Goal: Information Seeking & Learning: Learn about a topic

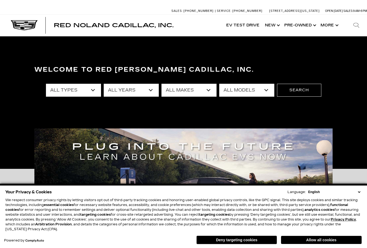
scroll to position [19, 0]
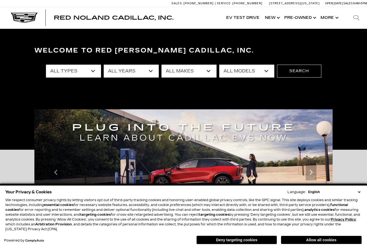
click at [318, 243] on button "Allow all cookies" at bounding box center [321, 240] width 81 height 8
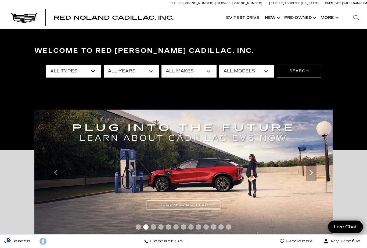
click at [58, 175] on icon "Previous" at bounding box center [56, 172] width 11 height 11
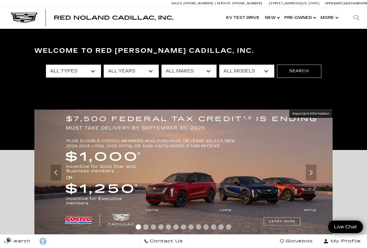
scroll to position [0, 0]
click at [320, 112] on span "Important Information" at bounding box center [311, 113] width 37 height 4
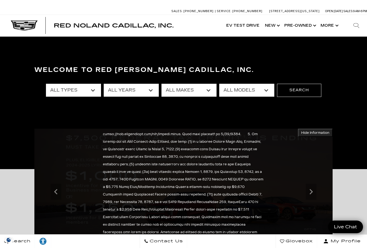
click at [312, 193] on icon "Next" at bounding box center [311, 191] width 11 height 11
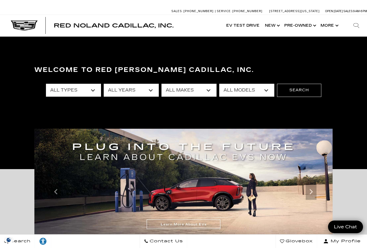
click at [309, 195] on icon "Next" at bounding box center [311, 191] width 11 height 11
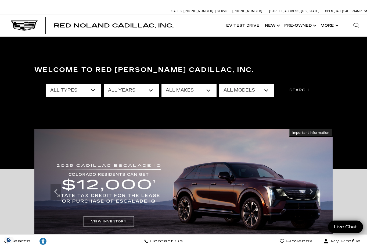
click at [311, 194] on icon "Next" at bounding box center [311, 191] width 11 height 11
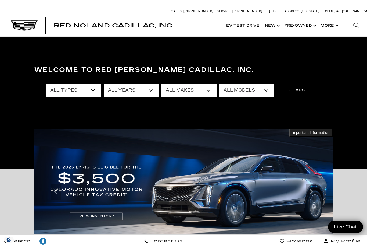
click at [309, 193] on icon "Next" at bounding box center [311, 191] width 11 height 11
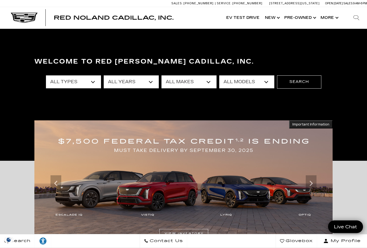
scroll to position [8, 0]
click at [313, 123] on span "Important Information" at bounding box center [311, 124] width 37 height 4
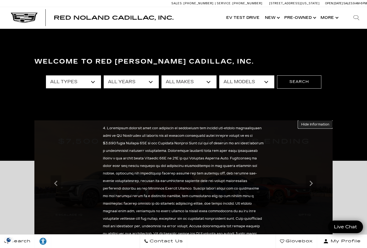
click at [321, 127] on button "Important Information Hide Information" at bounding box center [315, 124] width 35 height 8
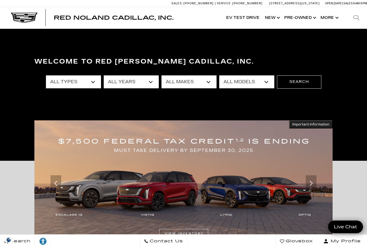
click at [312, 186] on icon "Next" at bounding box center [311, 183] width 11 height 11
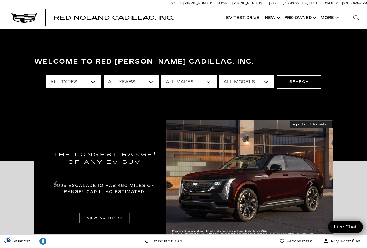
click at [312, 182] on icon "Next" at bounding box center [311, 182] width 3 height 5
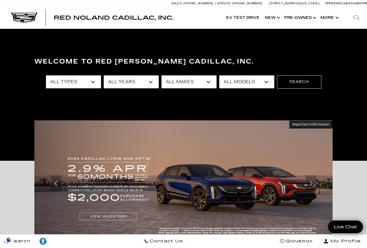
click at [315, 183] on icon "Next" at bounding box center [311, 183] width 11 height 11
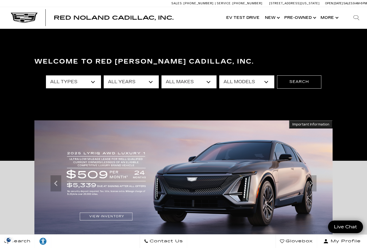
click at [312, 183] on icon "Next" at bounding box center [311, 182] width 3 height 5
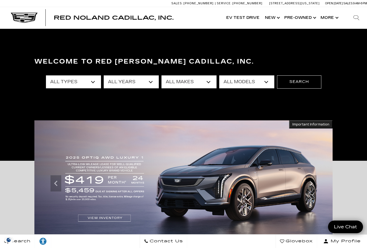
click at [310, 185] on icon "Next" at bounding box center [311, 183] width 11 height 11
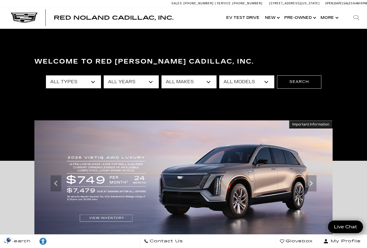
click at [316, 183] on icon "Next" at bounding box center [311, 183] width 11 height 11
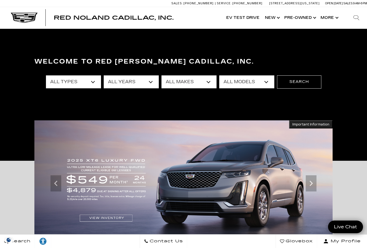
click at [314, 183] on icon "Next" at bounding box center [311, 183] width 11 height 11
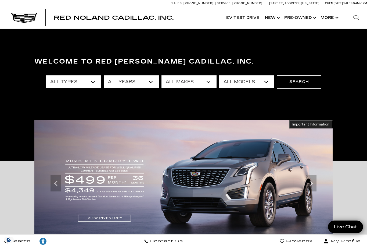
click at [312, 185] on icon "Next" at bounding box center [311, 183] width 11 height 11
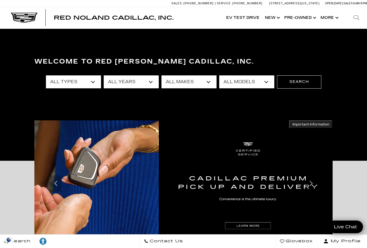
click at [314, 185] on icon "Next" at bounding box center [311, 183] width 11 height 11
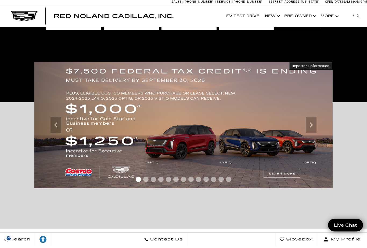
scroll to position [67, 0]
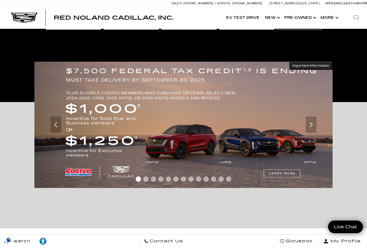
click at [286, 172] on img at bounding box center [183, 125] width 299 height 126
click at [321, 65] on span "Important Information" at bounding box center [311, 65] width 37 height 4
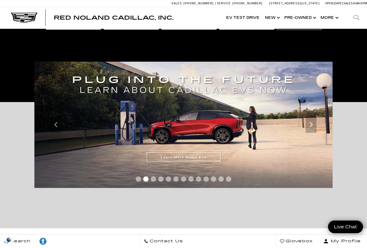
scroll to position [95, 0]
click at [55, 122] on icon "Previous" at bounding box center [56, 124] width 11 height 11
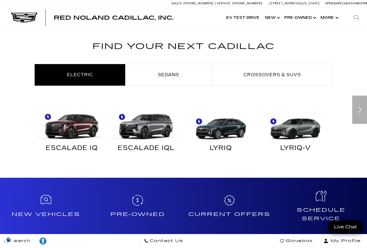
scroll to position [270, 0]
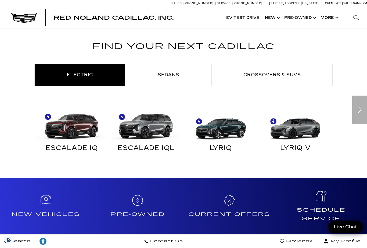
click at [364, 111] on div "Next slide" at bounding box center [360, 109] width 15 height 28
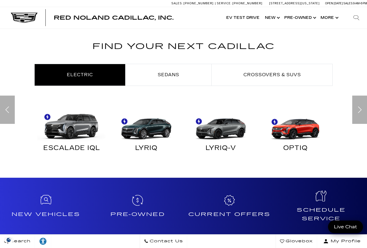
click at [364, 110] on div "Next slide" at bounding box center [360, 109] width 15 height 28
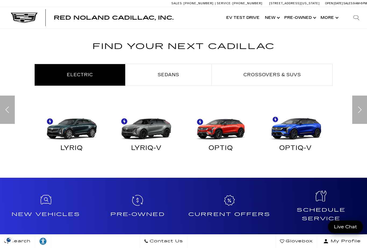
click at [360, 112] on div "Next slide" at bounding box center [360, 109] width 15 height 28
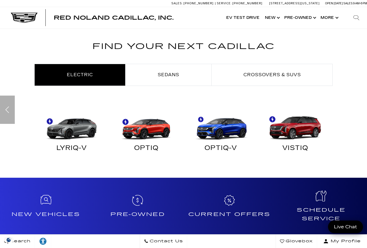
click at [308, 124] on img "Electric" at bounding box center [295, 124] width 69 height 35
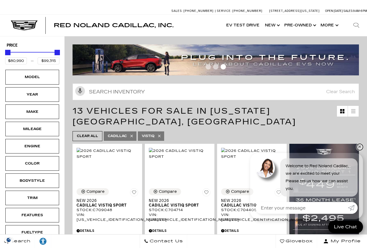
click at [358, 148] on link "✕" at bounding box center [360, 147] width 6 height 6
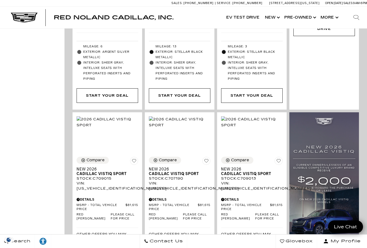
scroll to position [294, 0]
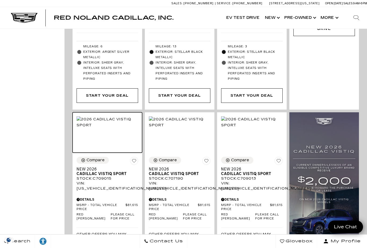
click at [114, 128] on img at bounding box center [108, 122] width 62 height 12
click at [114, 117] on img at bounding box center [108, 122] width 62 height 12
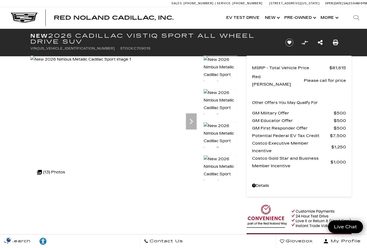
click at [296, 132] on span "Potential Federal EV Tax Credit" at bounding box center [291, 136] width 78 height 8
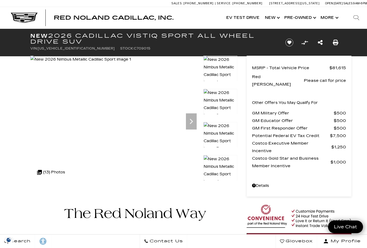
click at [312, 132] on span "Potential Federal EV Tax Credit" at bounding box center [291, 136] width 78 height 8
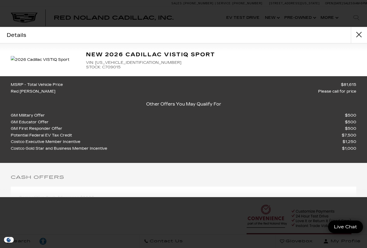
click at [21, 145] on span "Costco Executive Member Incentive" at bounding box center [47, 142] width 72 height 7
click at [359, 37] on button "close" at bounding box center [359, 35] width 16 height 16
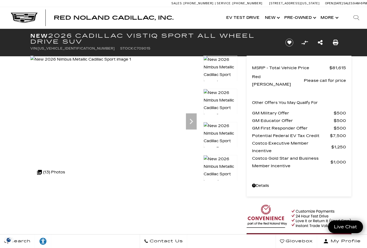
click at [270, 139] on span "Costco Executive Member Incentive" at bounding box center [291, 146] width 79 height 15
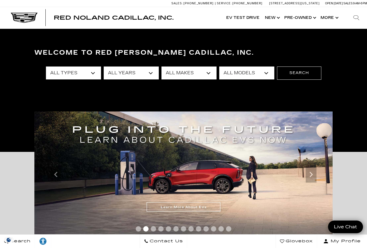
click at [60, 176] on icon "Previous" at bounding box center [56, 174] width 11 height 11
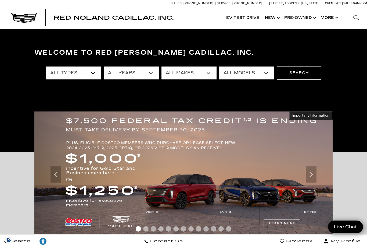
click at [310, 114] on span "Important Information" at bounding box center [311, 115] width 37 height 4
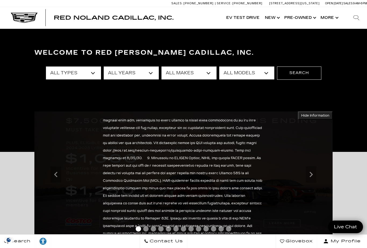
scroll to position [83, 0]
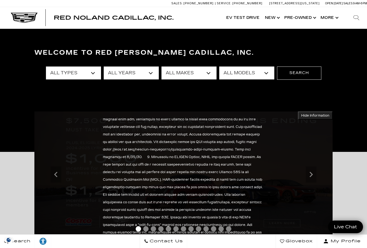
click at [56, 247] on div "Search Contact Us Glovebox My Profile" at bounding box center [183, 241] width 367 height 14
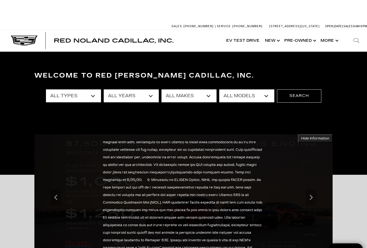
scroll to position [0, 0]
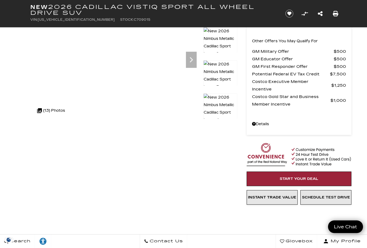
scroll to position [61, 0]
